Goal: Obtain resource: Obtain resource

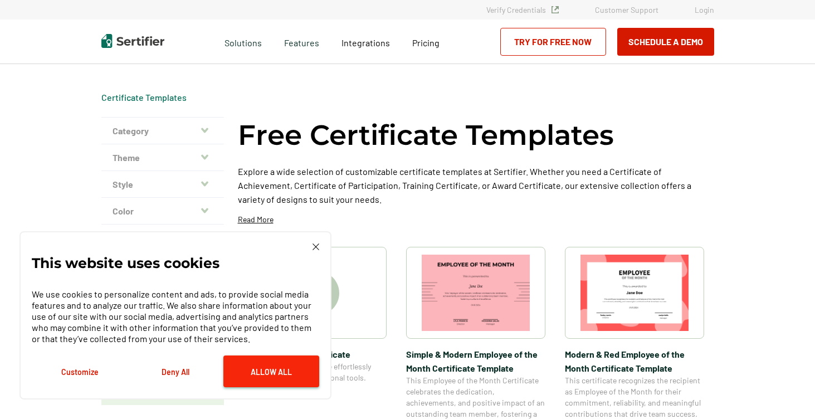
click at [261, 368] on button "Allow All" at bounding box center [271, 372] width 96 height 32
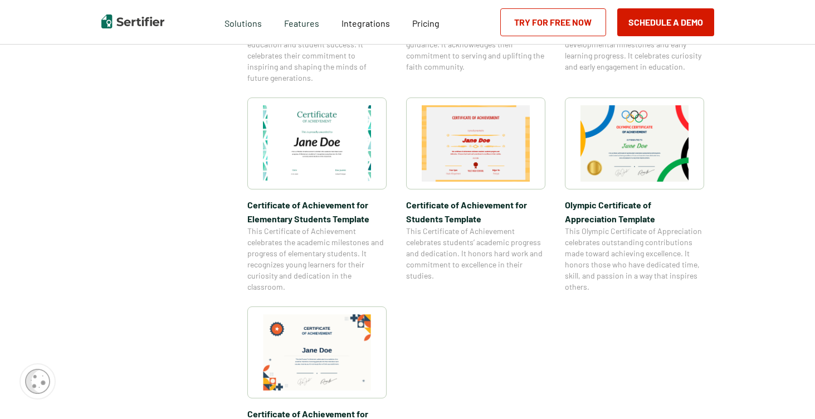
scroll to position [758, 0]
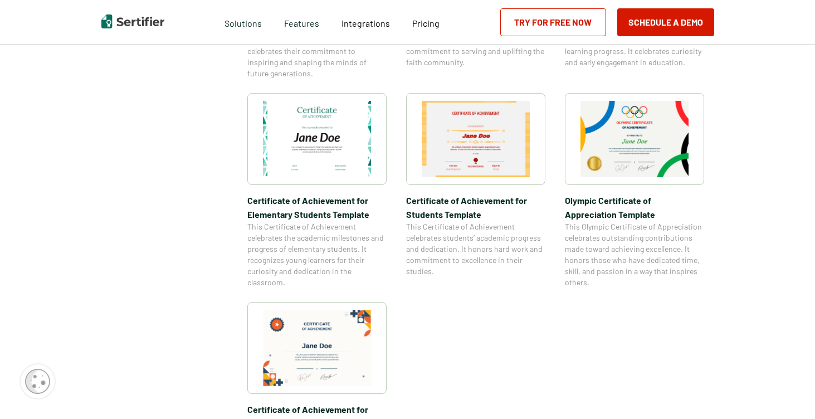
click at [315, 351] on img at bounding box center [317, 348] width 108 height 76
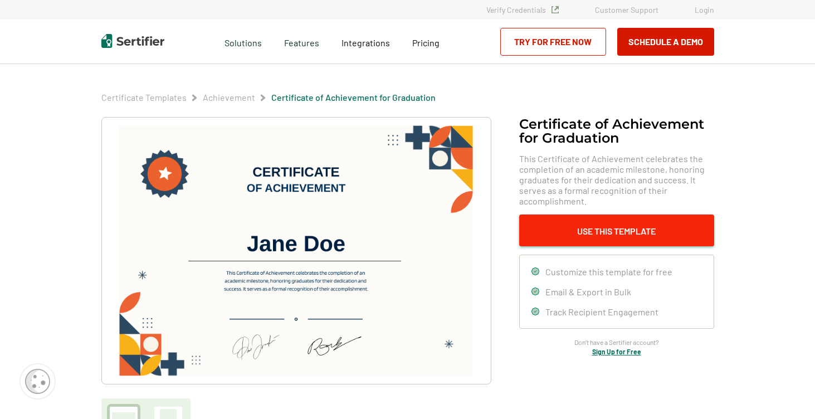
click at [560, 240] on button "Use This Template" at bounding box center [616, 231] width 195 height 32
